Goal: Information Seeking & Learning: Learn about a topic

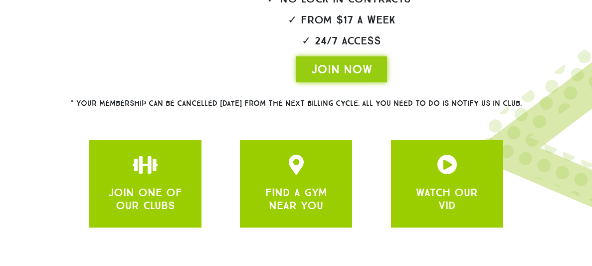
scroll to position [308, 0]
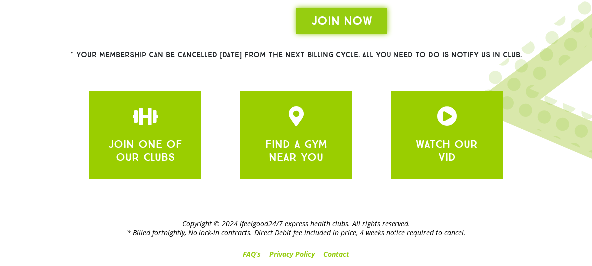
click at [248, 255] on link "FAQ’s" at bounding box center [252, 254] width 26 height 14
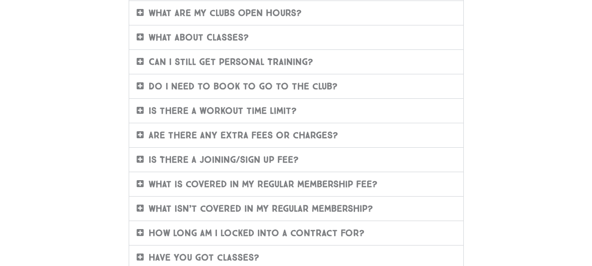
scroll to position [249, 0]
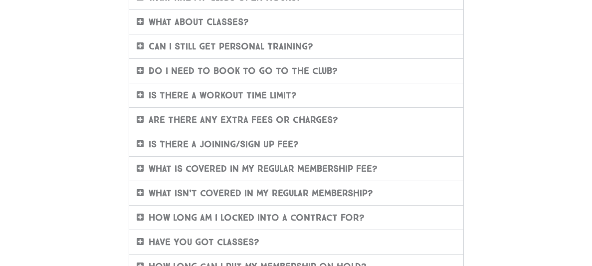
click at [170, 125] on link "Are there any extra fees or charges?" at bounding box center [244, 119] width 190 height 11
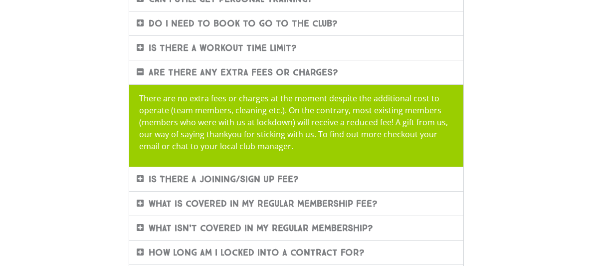
scroll to position [315, 0]
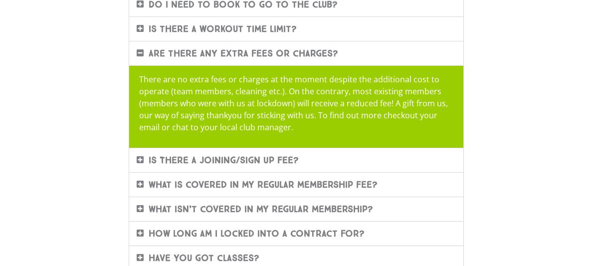
click at [247, 172] on div "Is There A Joining/Sign Up Fee?" at bounding box center [296, 160] width 334 height 24
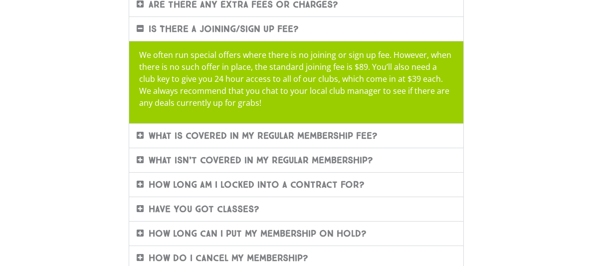
scroll to position [367, 0]
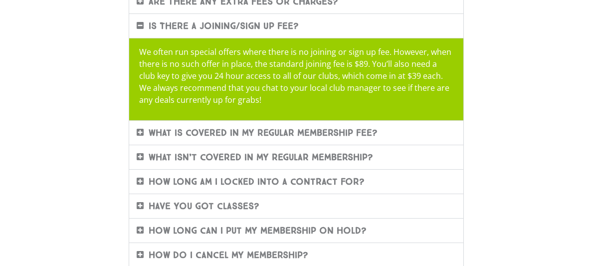
click at [263, 138] on link "What is covered in my regular membership fee?" at bounding box center [263, 132] width 229 height 11
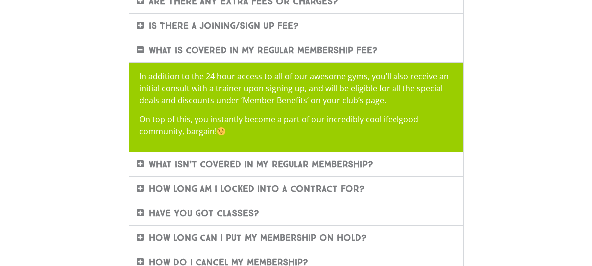
click at [297, 170] on link "What isn’t covered in my regular membership?" at bounding box center [261, 164] width 225 height 11
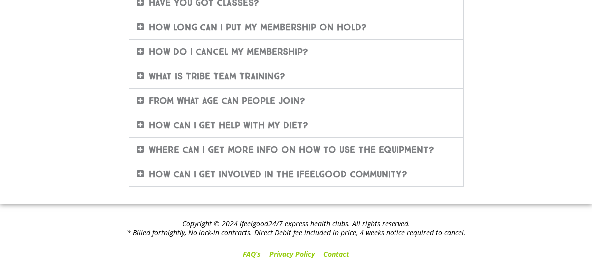
scroll to position [572, 0]
